Goal: Task Accomplishment & Management: Complete application form

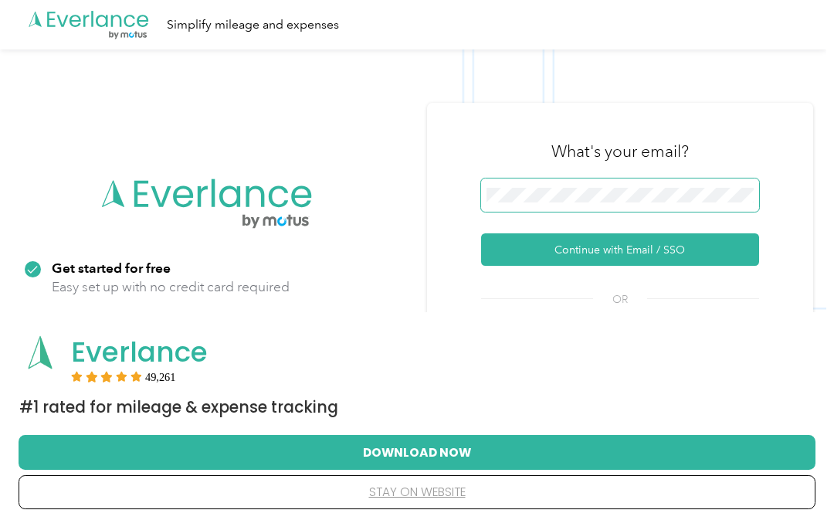
click at [626, 250] on button "Continue with Email / SSO" at bounding box center [620, 249] width 278 height 32
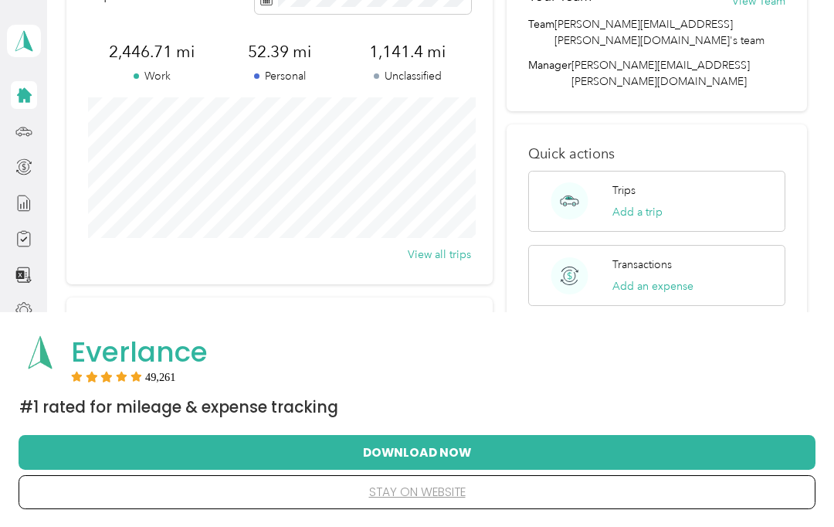
scroll to position [66, 0]
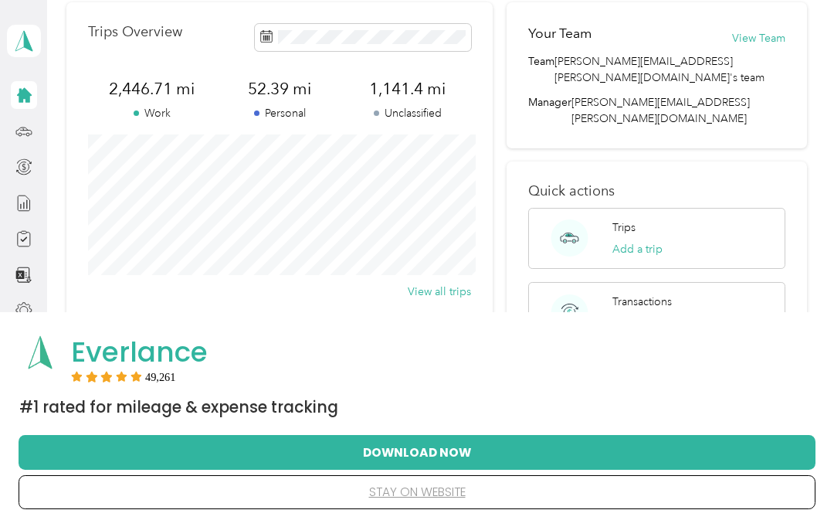
click at [30, 100] on icon at bounding box center [23, 95] width 17 height 17
click at [31, 134] on icon at bounding box center [23, 130] width 15 height 7
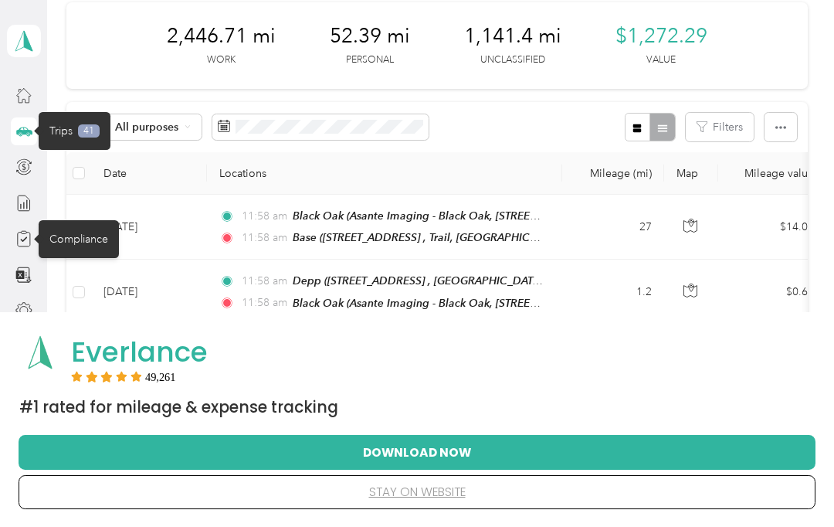
click at [25, 239] on icon at bounding box center [23, 239] width 7 height 5
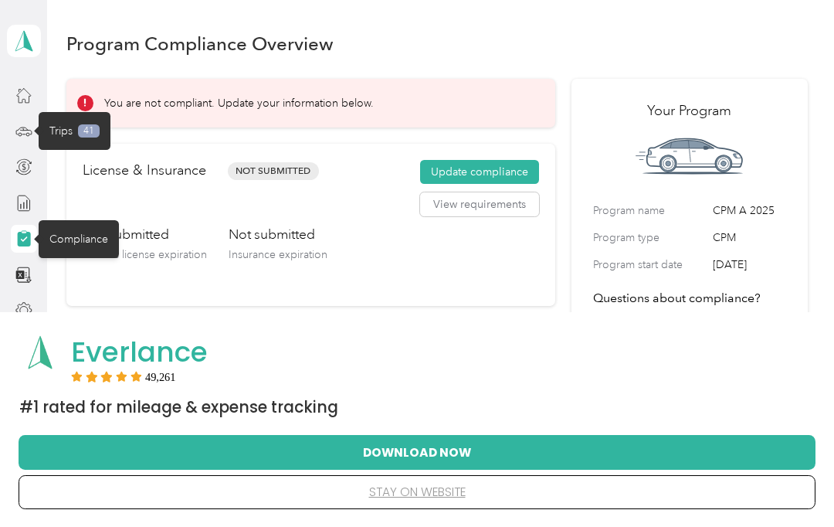
scroll to position [13, 0]
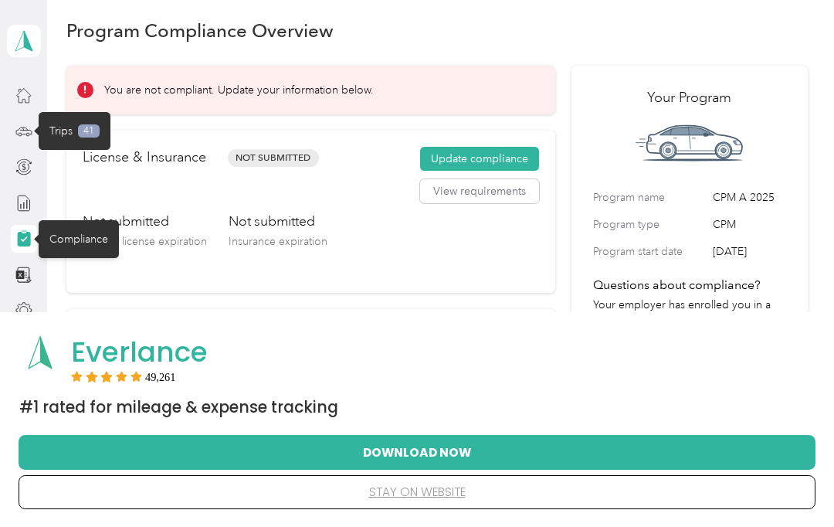
click at [494, 155] on button "Update compliance" at bounding box center [479, 159] width 119 height 25
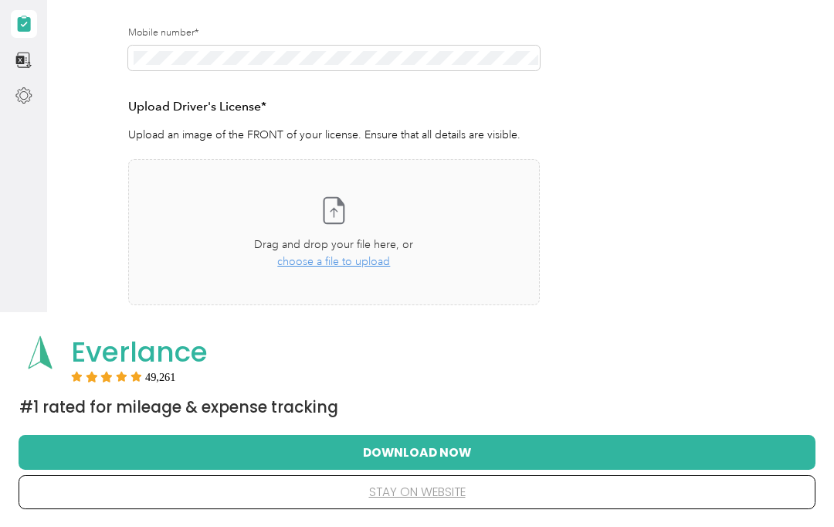
scroll to position [139, 0]
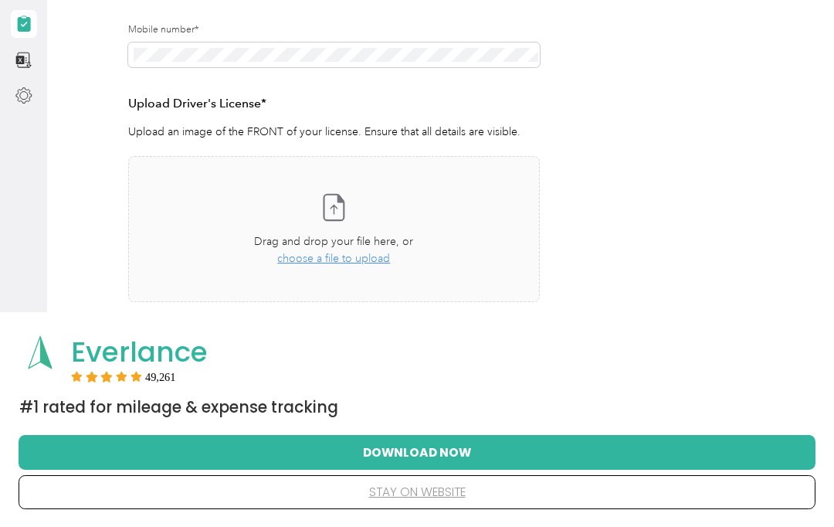
click at [374, 267] on div "Take a photo or choose a photo from your library Drag and drop your file here, …" at bounding box center [334, 229] width 386 height 120
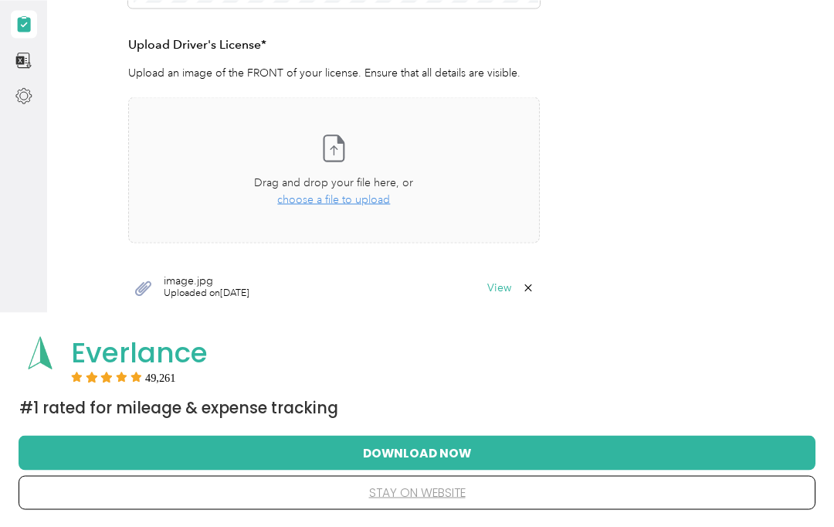
scroll to position [215, 0]
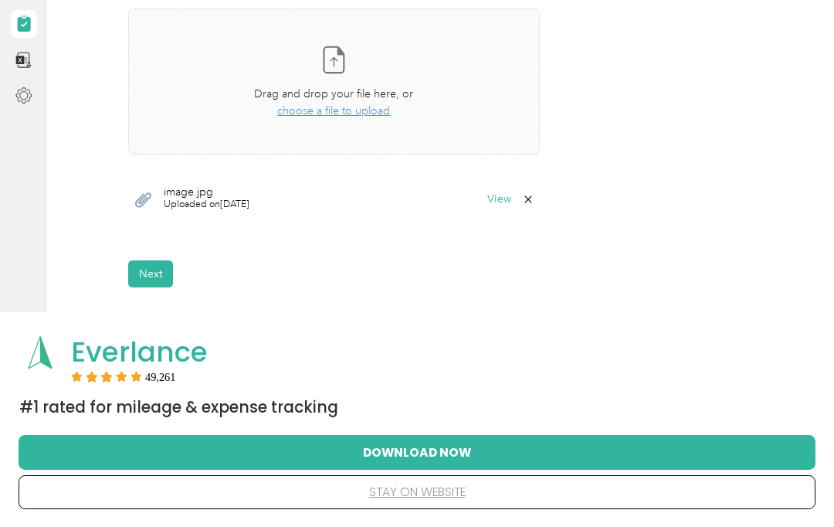
click at [168, 271] on button "Next" at bounding box center [150, 273] width 45 height 27
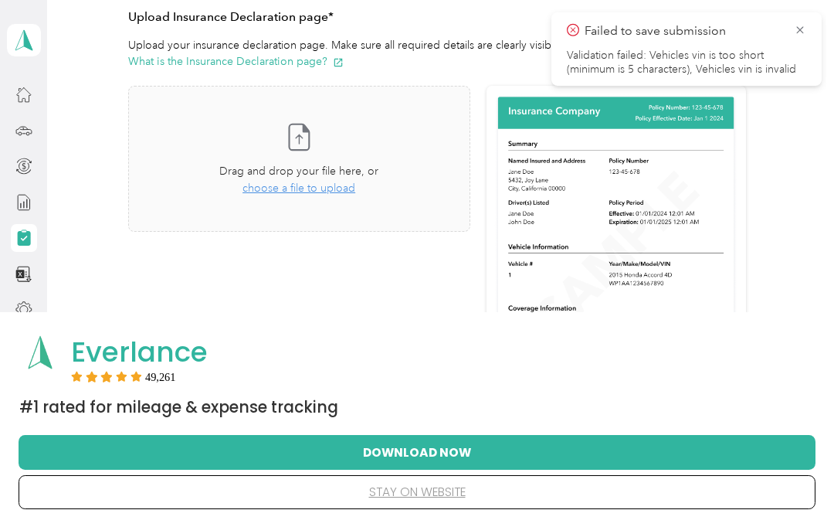
scroll to position [353, 0]
click at [354, 199] on div "Take a photo or choose a photo from your library Drag and drop your file here, …" at bounding box center [299, 159] width 316 height 120
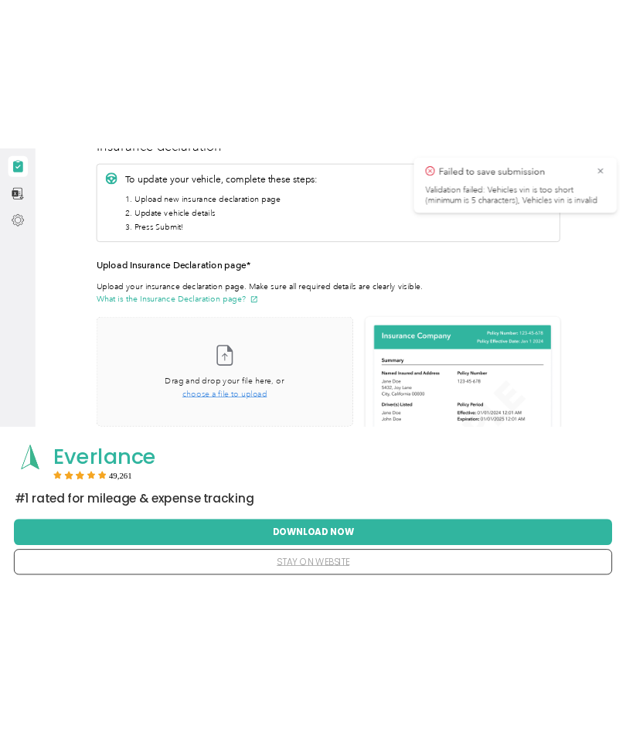
scroll to position [65, 0]
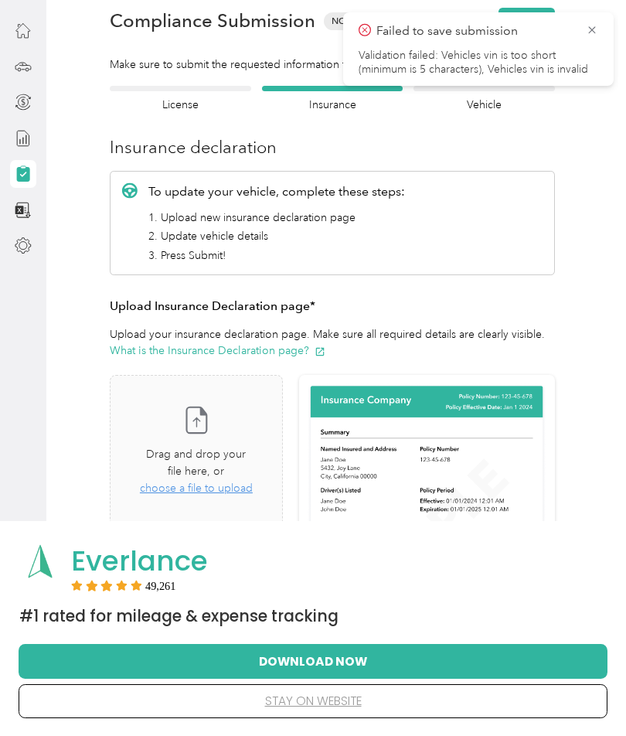
click at [247, 481] on span "choose a file to upload" at bounding box center [196, 487] width 113 height 13
click at [246, 465] on span "Drag and drop your file here, or" at bounding box center [196, 462] width 100 height 30
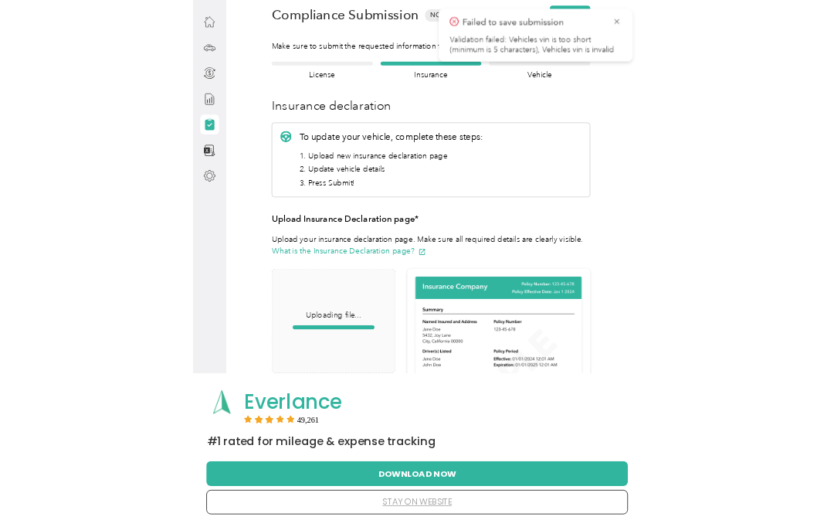
scroll to position [6, 0]
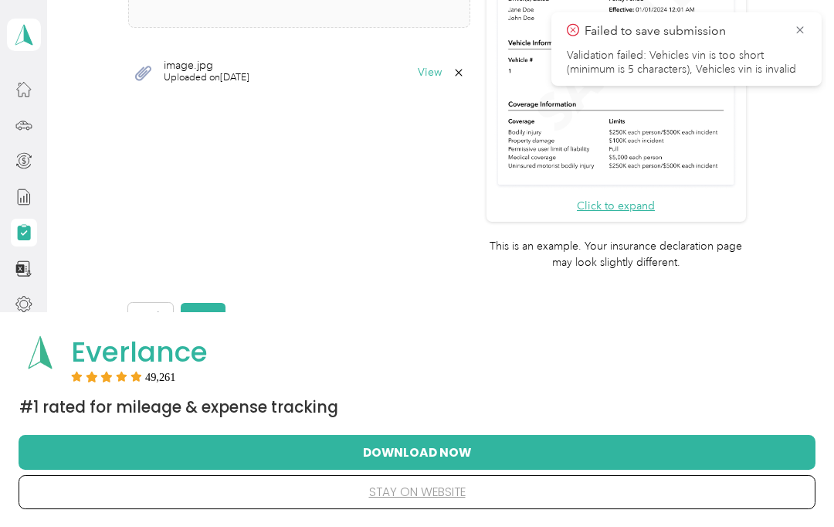
click at [213, 303] on button "Next" at bounding box center [203, 316] width 45 height 27
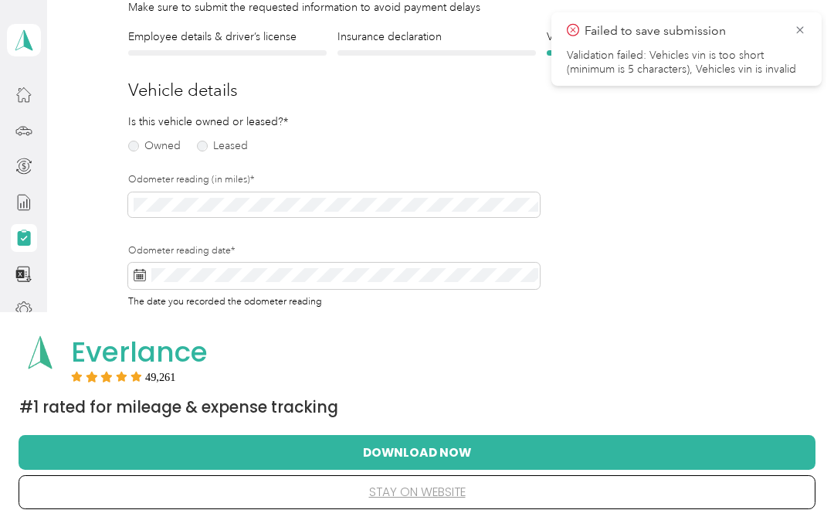
scroll to position [118, 0]
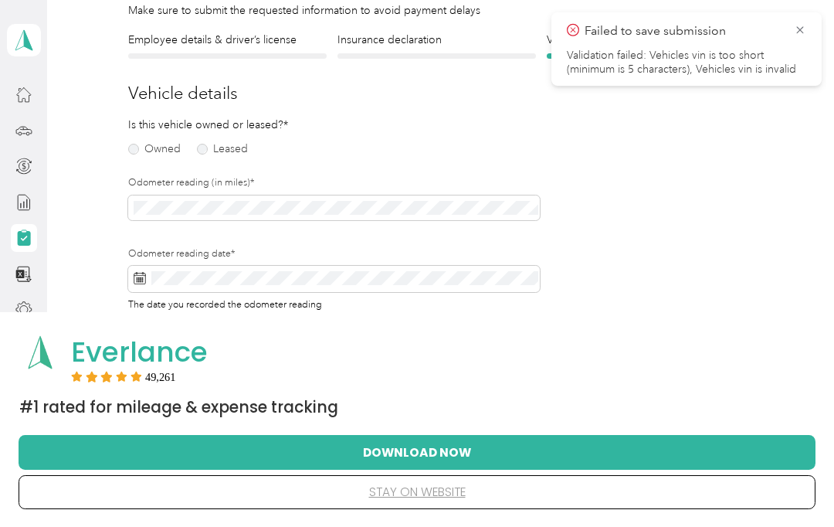
click at [178, 155] on label "Owned" at bounding box center [154, 149] width 53 height 11
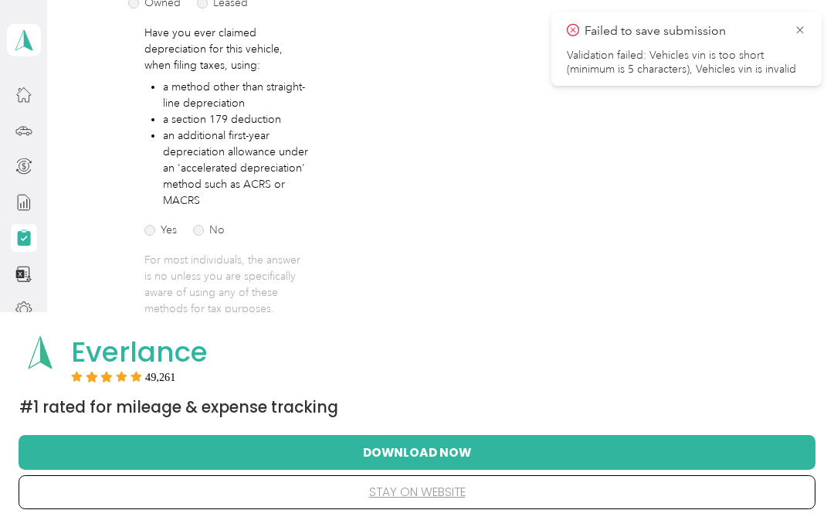
click at [210, 235] on label "No" at bounding box center [209, 230] width 32 height 11
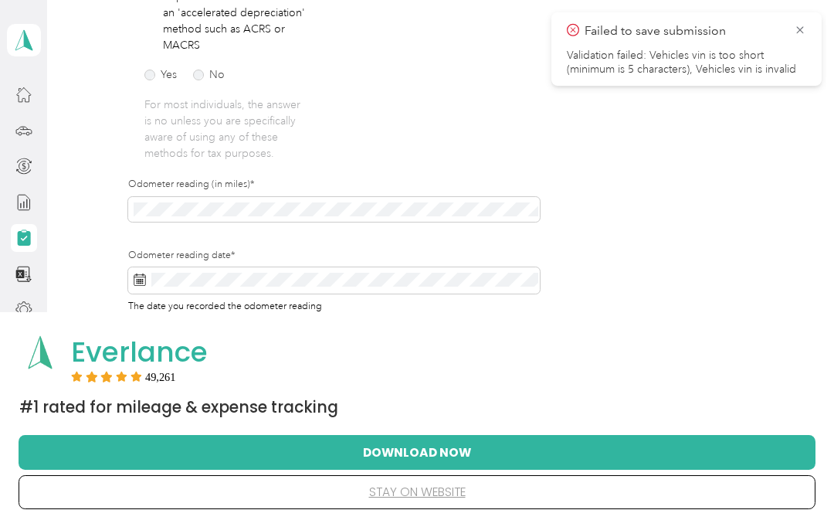
scroll to position [420, 0]
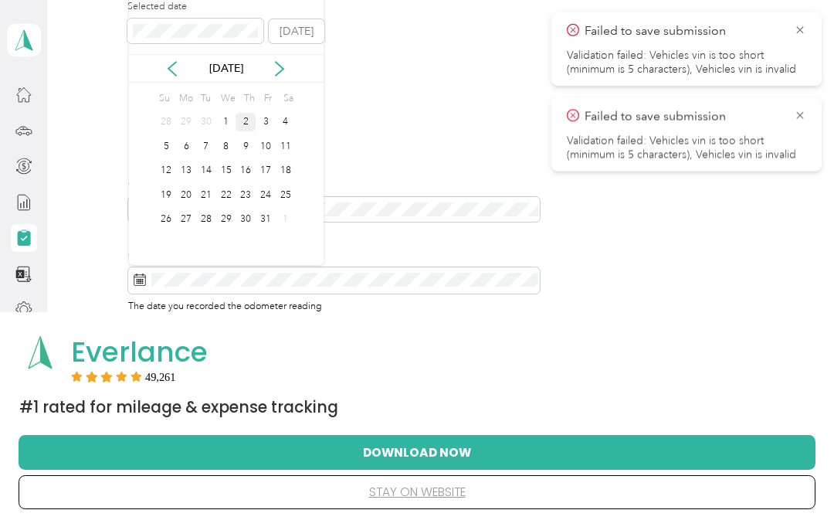
click at [225, 124] on div "1" at bounding box center [226, 122] width 20 height 19
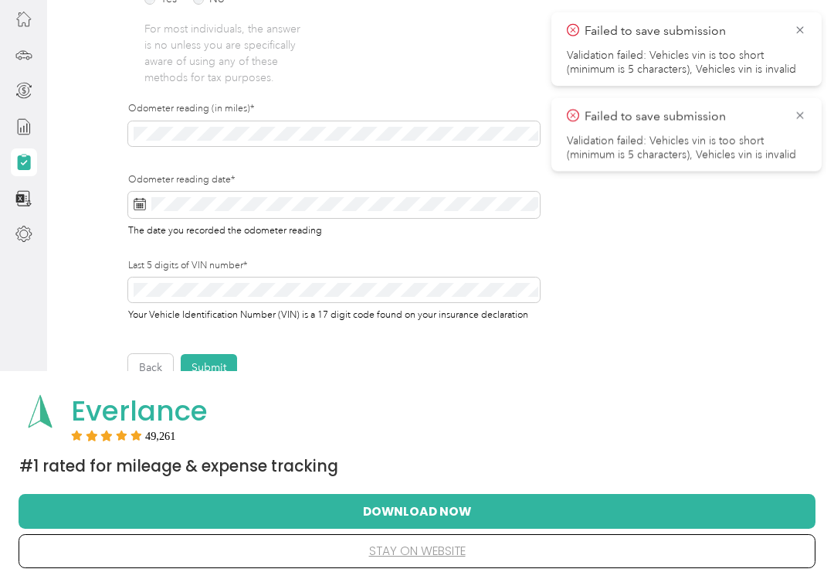
scroll to position [83, 0]
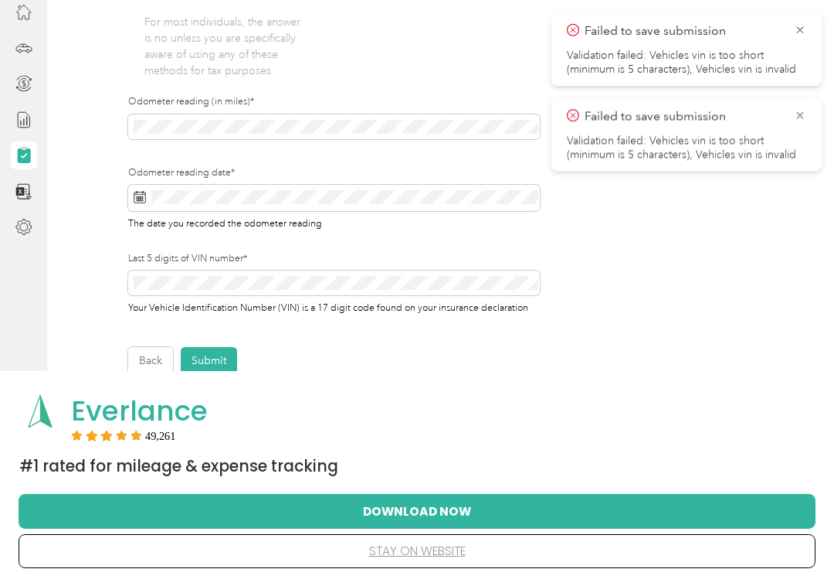
click at [418, 299] on span "Your Vehicle Identification Number (VIN) is a 17 digit code found on your insur…" at bounding box center [328, 306] width 400 height 15
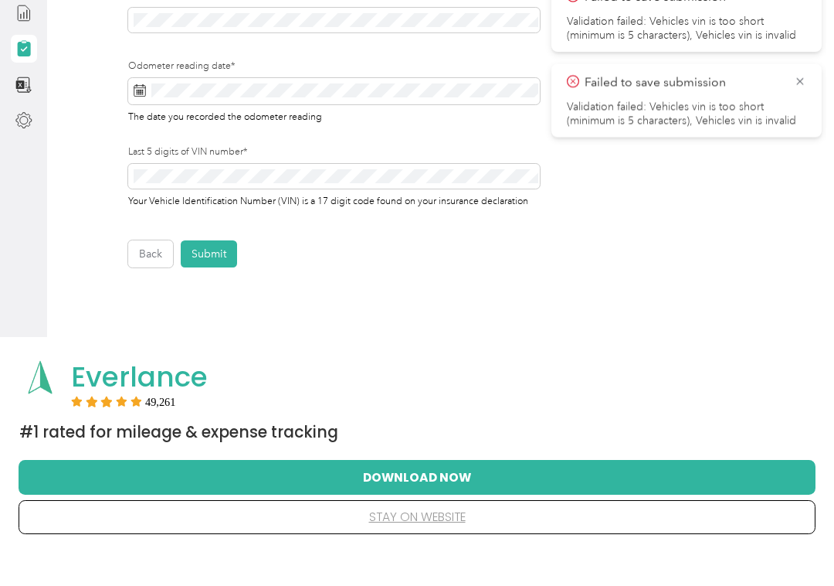
click at [223, 274] on button "Submit" at bounding box center [209, 287] width 56 height 27
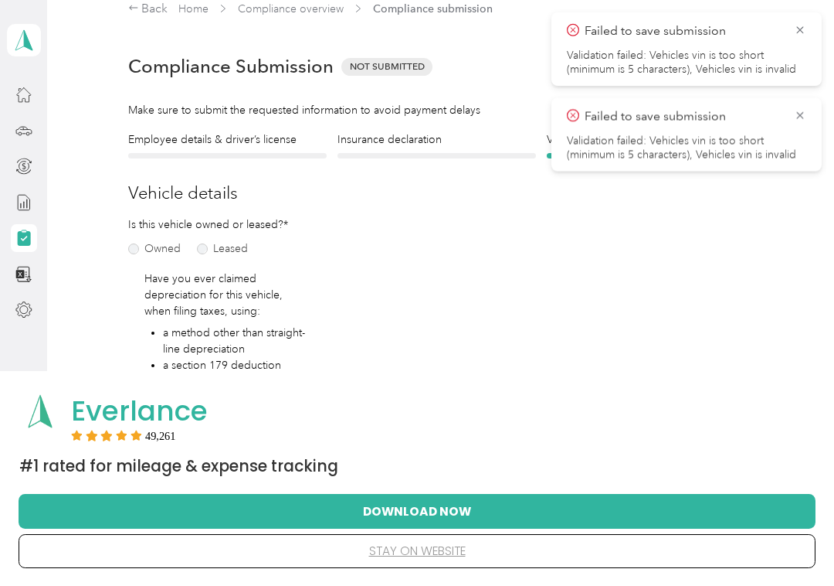
scroll to position [19, 0]
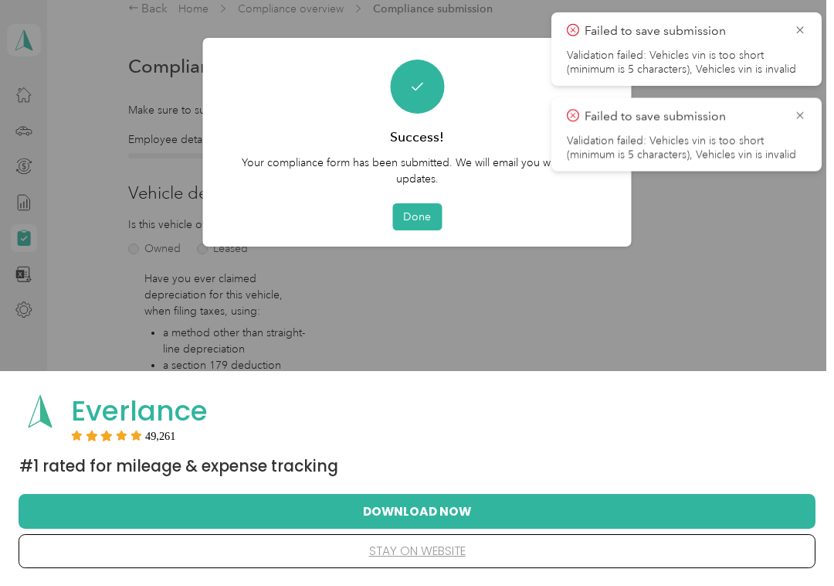
click at [429, 223] on button "Done" at bounding box center [416, 216] width 49 height 27
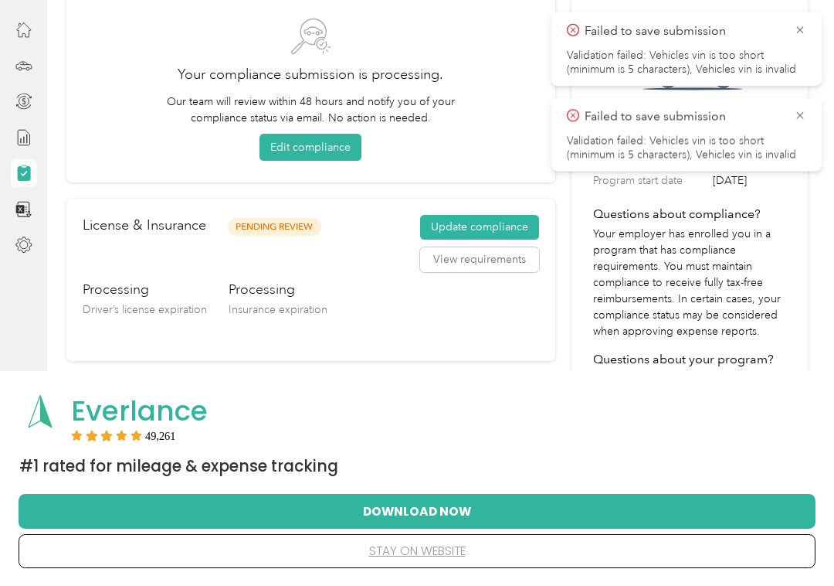
scroll to position [66, 0]
click at [473, 268] on button "View requirements" at bounding box center [479, 258] width 119 height 25
click at [473, 267] on th "Program requirement" at bounding box center [596, 272] width 246 height 39
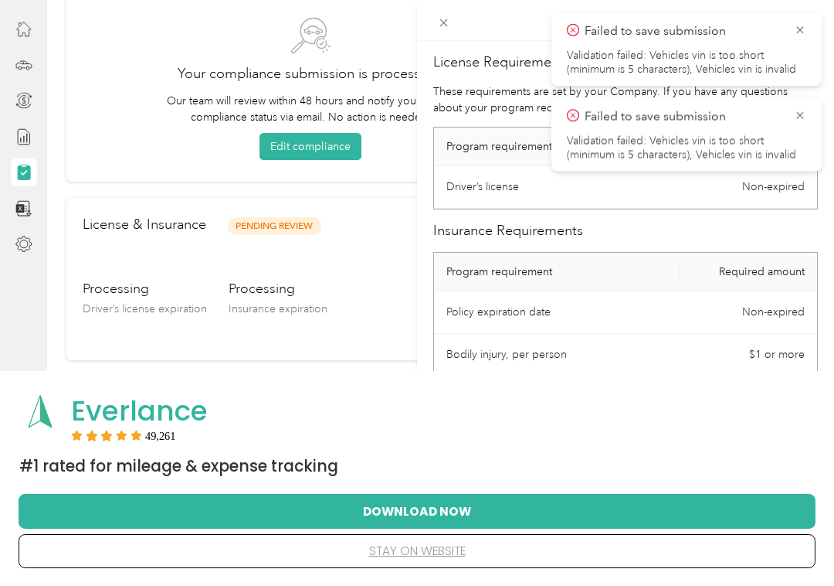
click at [802, 119] on icon at bounding box center [800, 115] width 12 height 14
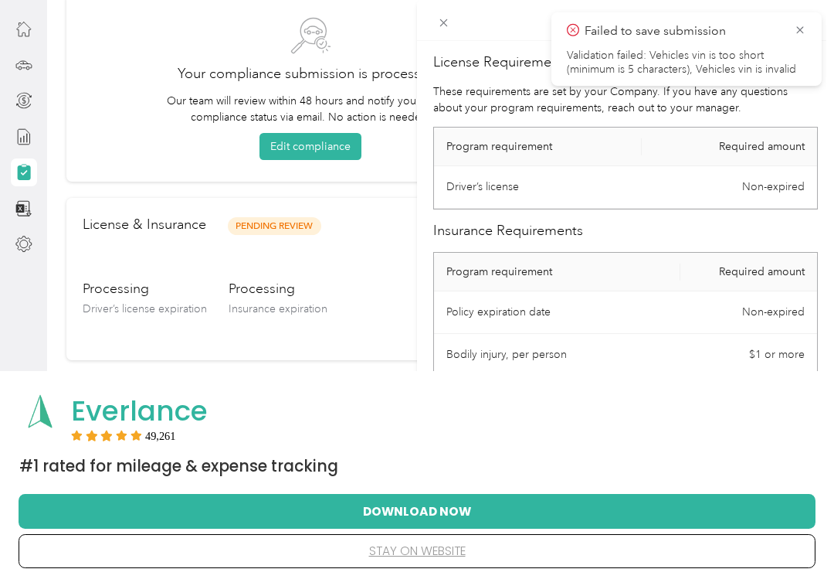
click at [806, 25] on icon at bounding box center [800, 30] width 12 height 14
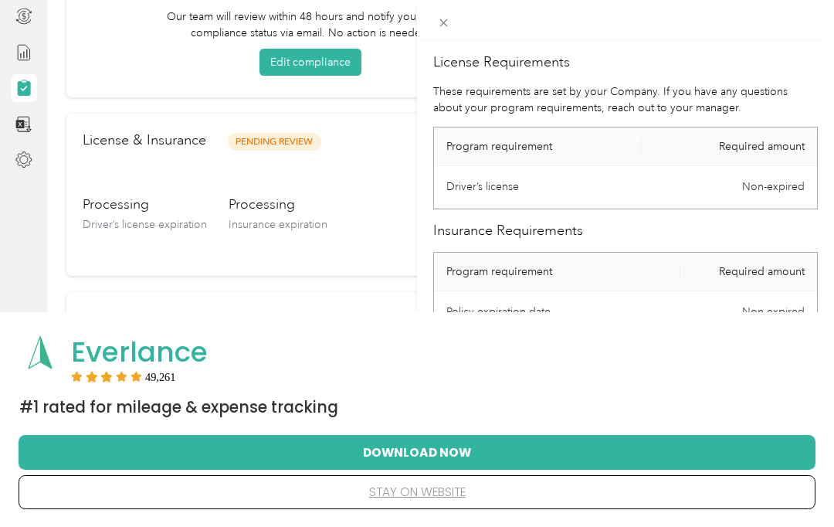
scroll to position [150, 0]
click at [302, 153] on div "License Requirements These requirements are set by your Company. If you have an…" at bounding box center [417, 263] width 834 height 527
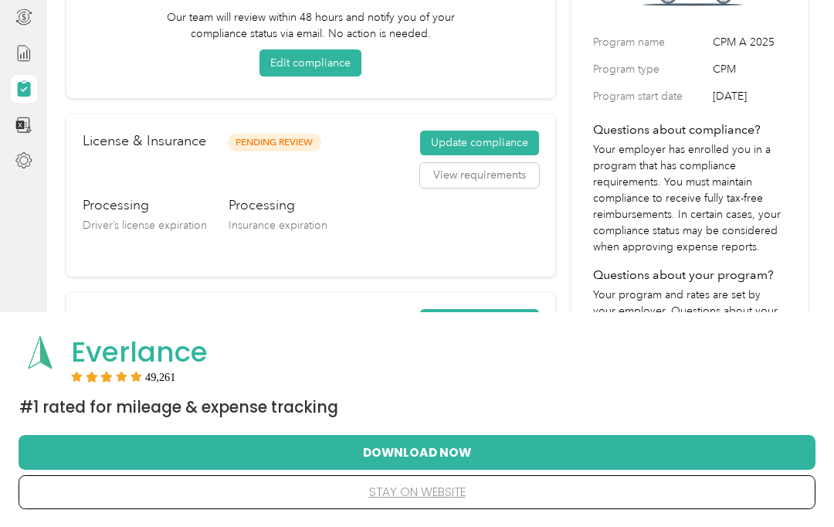
click at [518, 147] on button "Update compliance" at bounding box center [479, 143] width 119 height 25
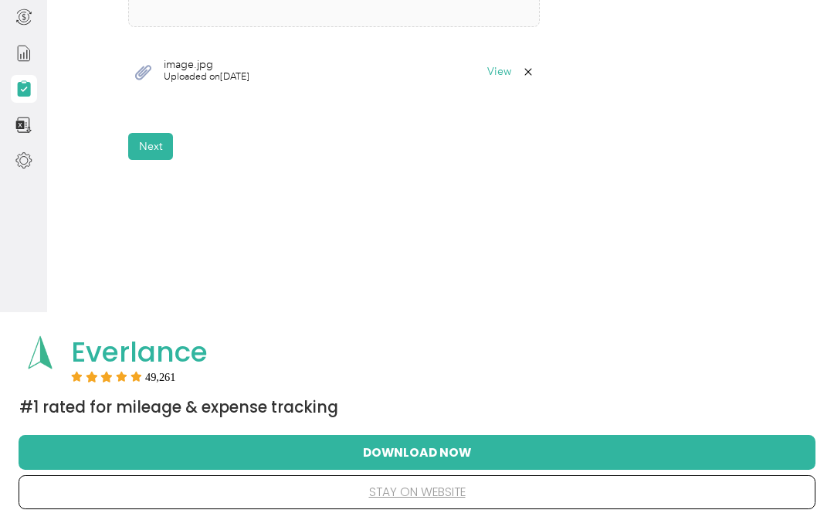
scroll to position [480, 0]
click at [164, 151] on button "Next" at bounding box center [150, 145] width 45 height 27
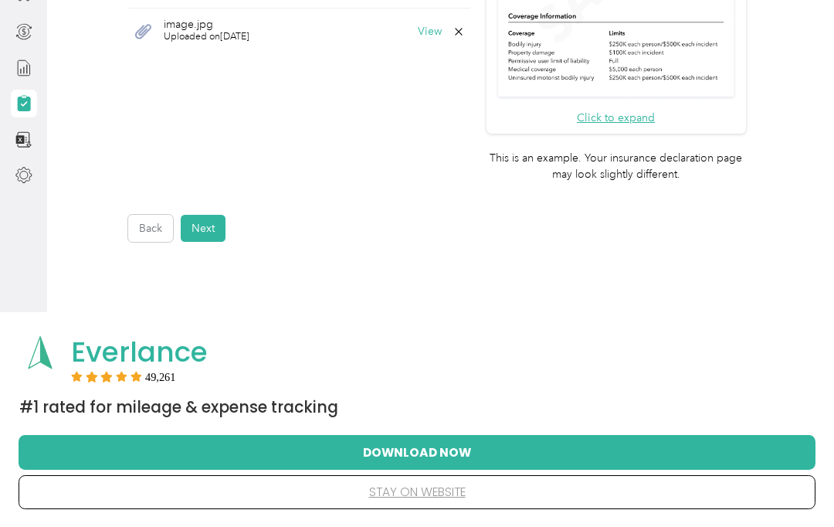
scroll to position [515, 0]
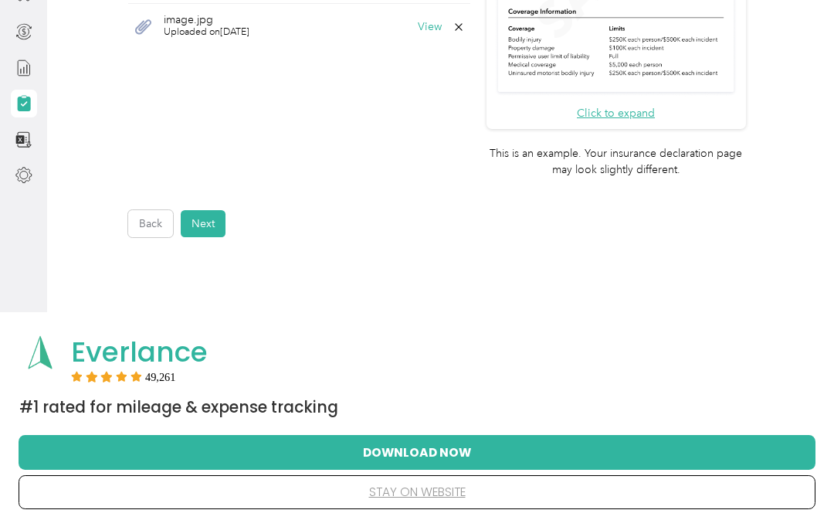
click at [221, 210] on button "Next" at bounding box center [203, 223] width 45 height 27
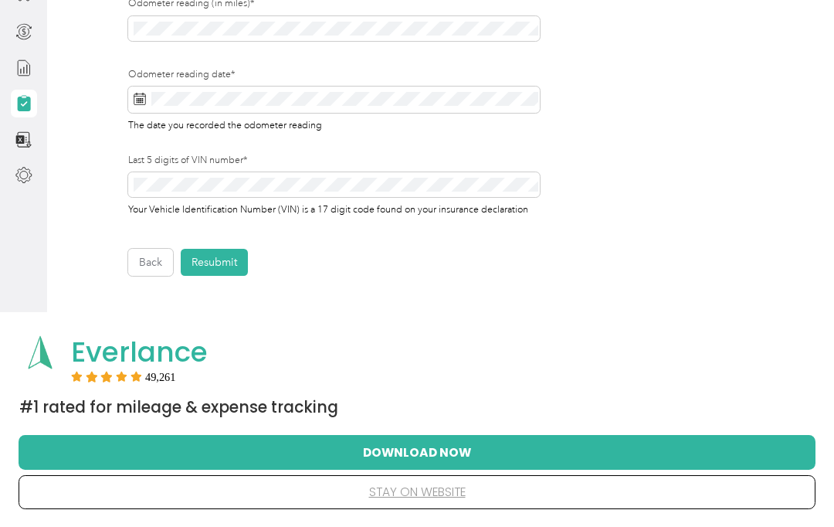
scroll to position [466, 0]
click at [226, 256] on button "Resubmit" at bounding box center [214, 262] width 67 height 27
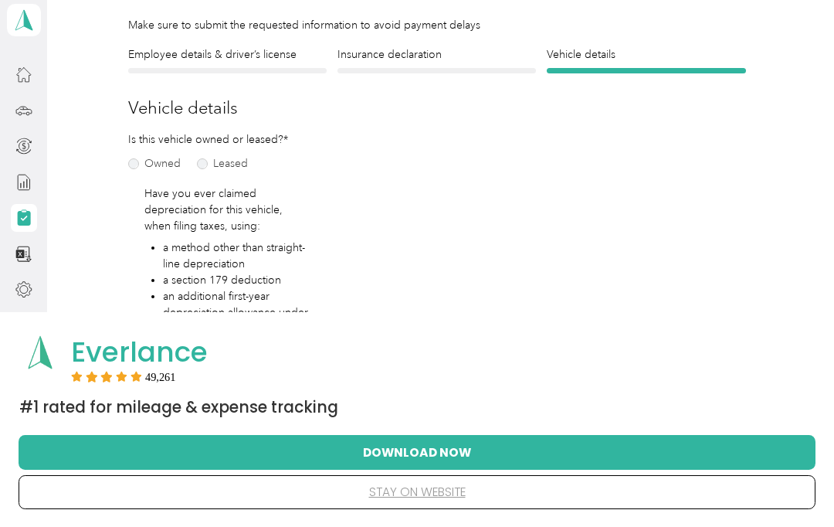
scroll to position [1, 0]
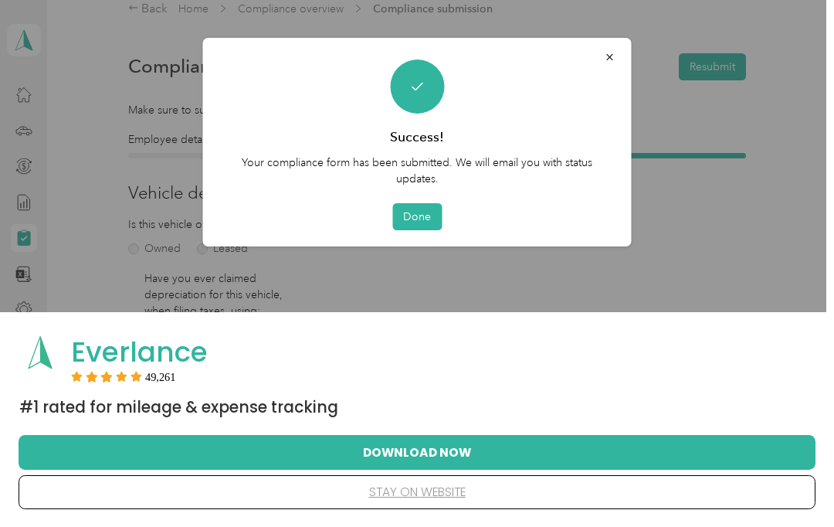
click at [427, 212] on button "Done" at bounding box center [416, 216] width 49 height 27
